Goal: Navigation & Orientation: Find specific page/section

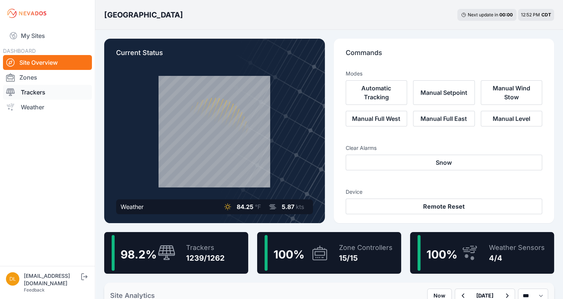
click at [38, 96] on link "Trackers" at bounding box center [47, 92] width 89 height 15
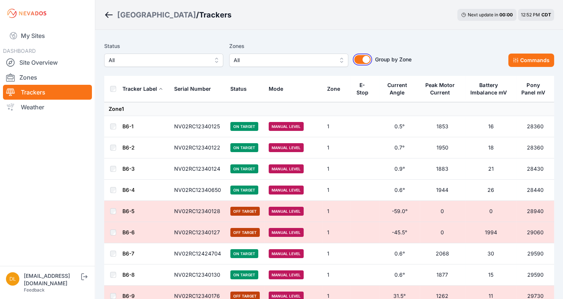
click at [367, 61] on button "Group by Zone" at bounding box center [362, 59] width 16 height 9
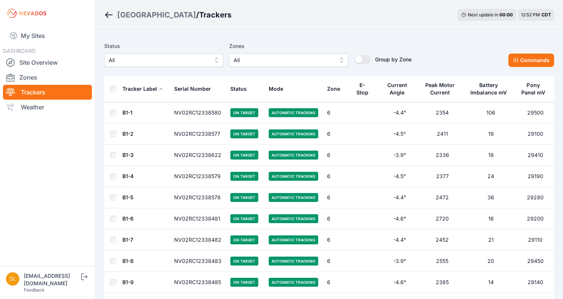
click at [359, 86] on div "E-Stop" at bounding box center [362, 88] width 15 height 15
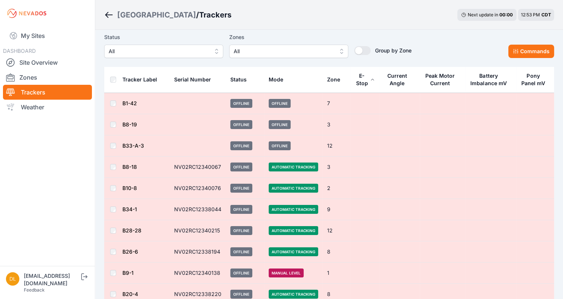
scroll to position [4, 0]
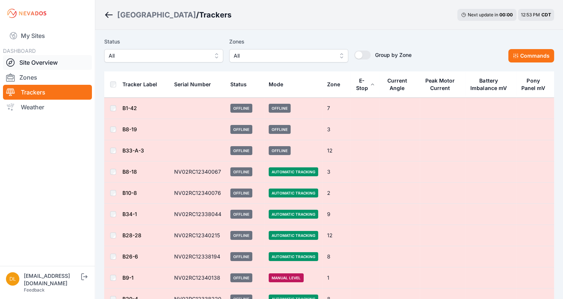
click at [39, 65] on link "Site Overview" at bounding box center [47, 62] width 89 height 15
